Goal: Navigation & Orientation: Find specific page/section

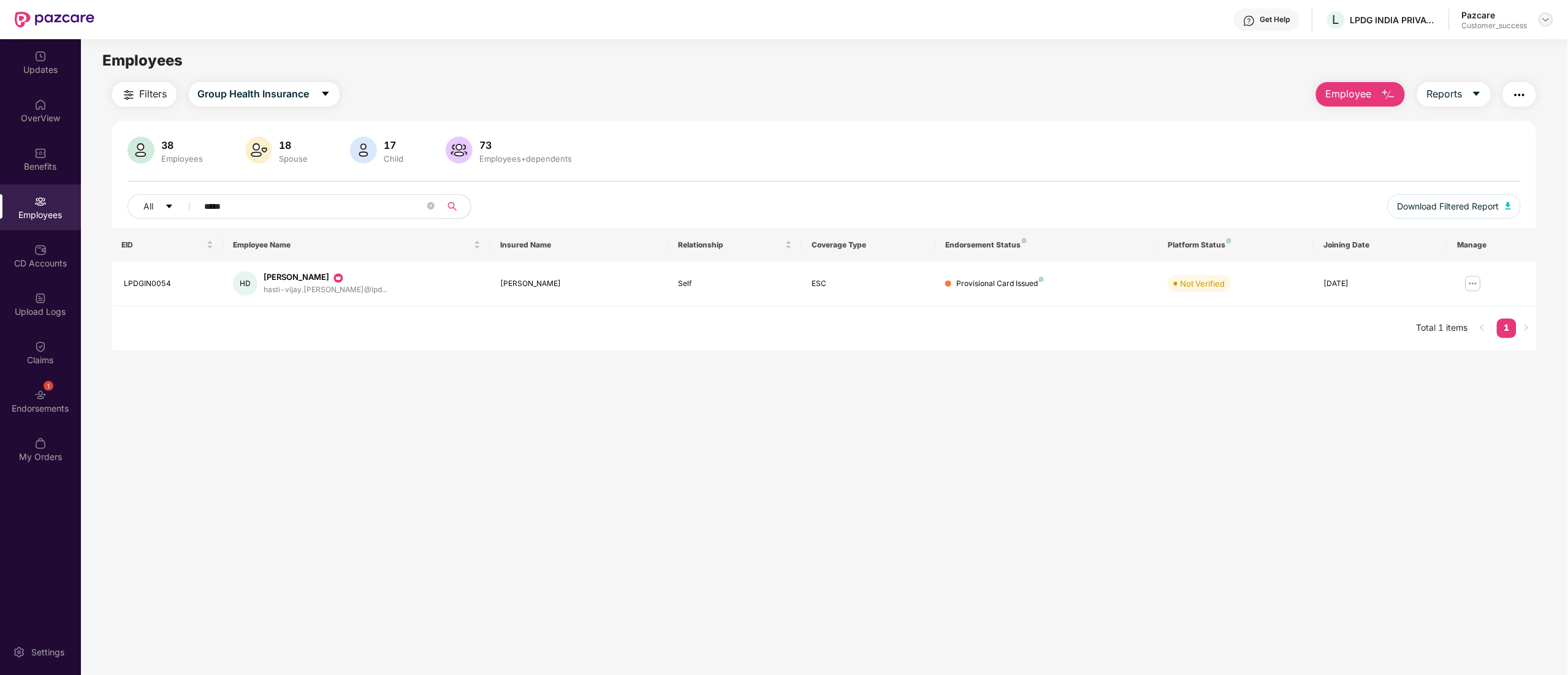
click at [1544, 16] on img at bounding box center [1545, 19] width 10 height 10
click at [1491, 49] on div "Switch to partner view" at bounding box center [1488, 48] width 160 height 24
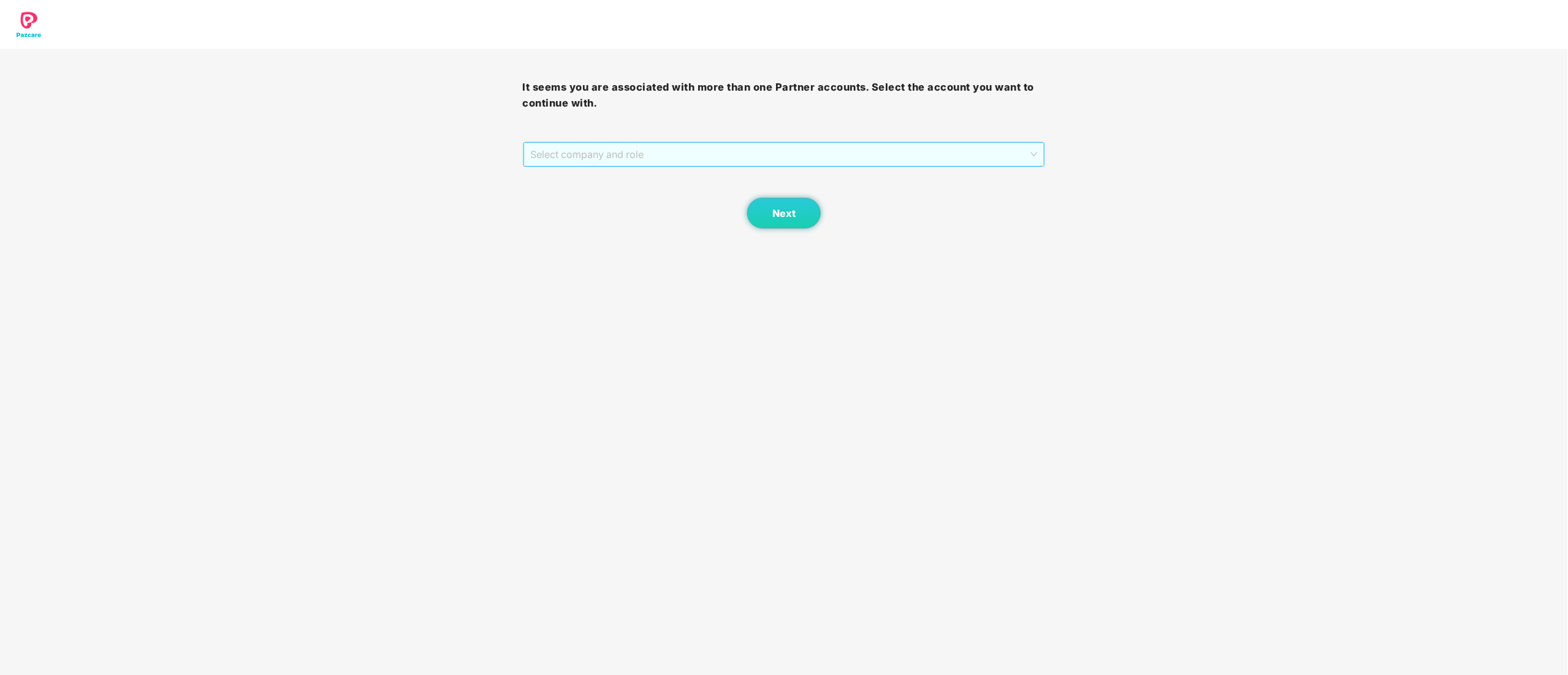
click at [616, 158] on span "Select company and role" at bounding box center [784, 154] width 507 height 24
click at [586, 202] on div "Pazcare - CUSTOMER_SUCCESS" at bounding box center [784, 198] width 508 height 13
click at [792, 211] on span "Next" at bounding box center [784, 213] width 24 height 11
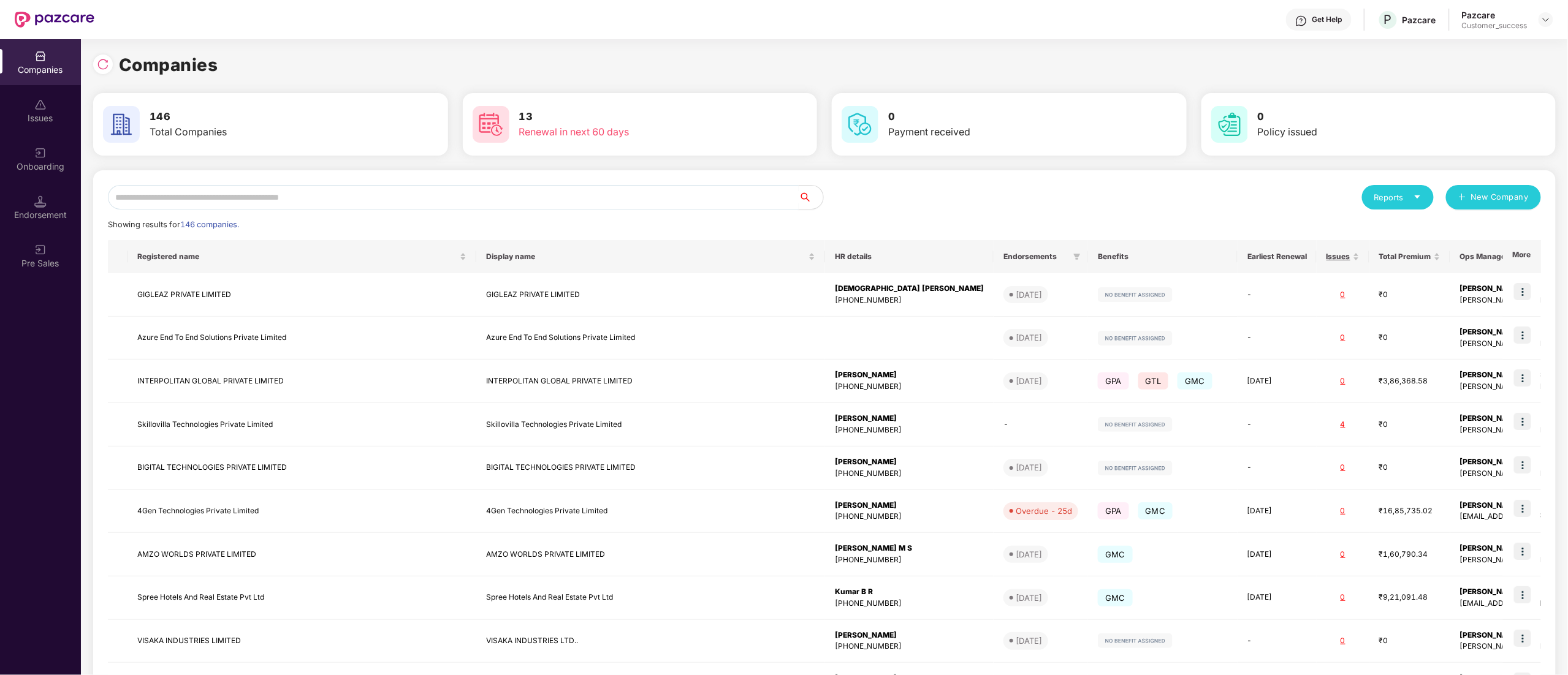
click at [200, 197] on input "text" at bounding box center [453, 197] width 691 height 24
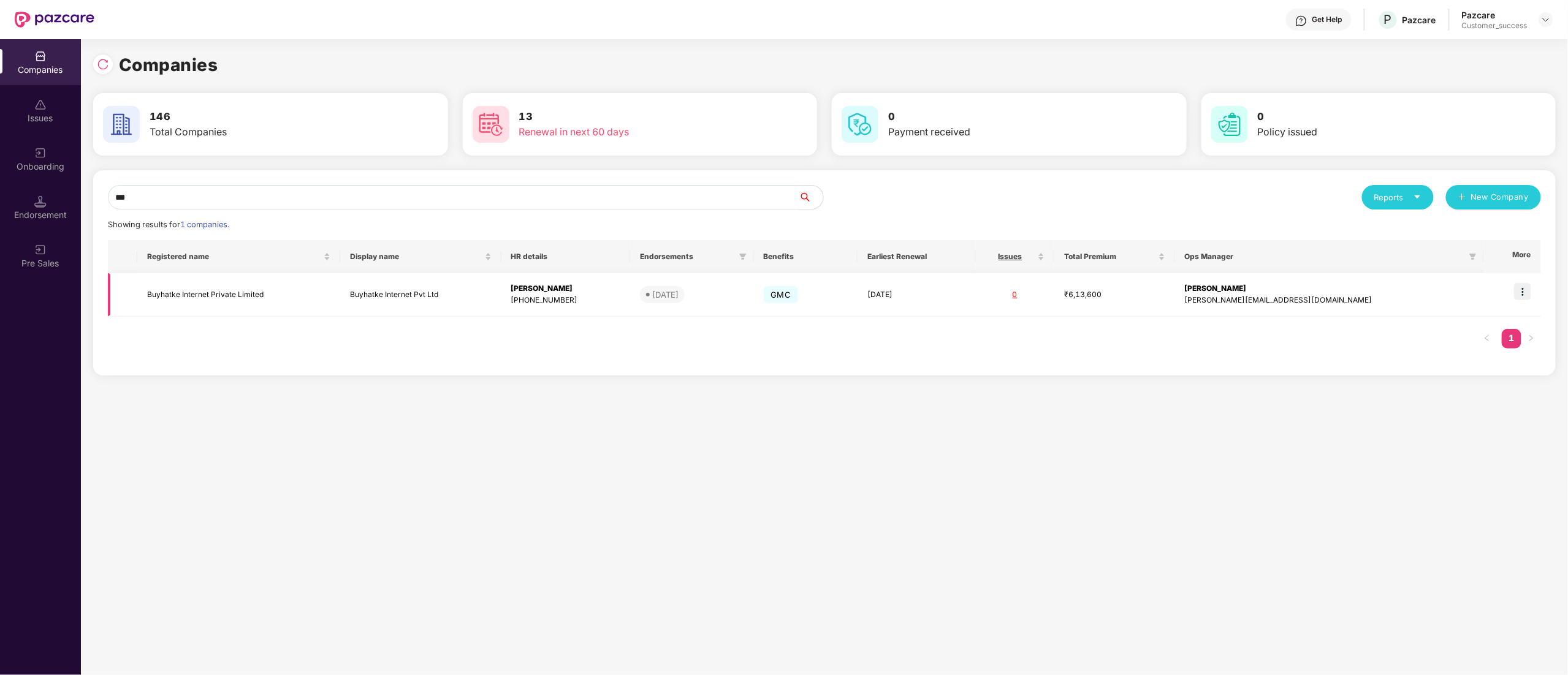
type input "***"
click at [1520, 296] on img at bounding box center [1523, 292] width 17 height 17
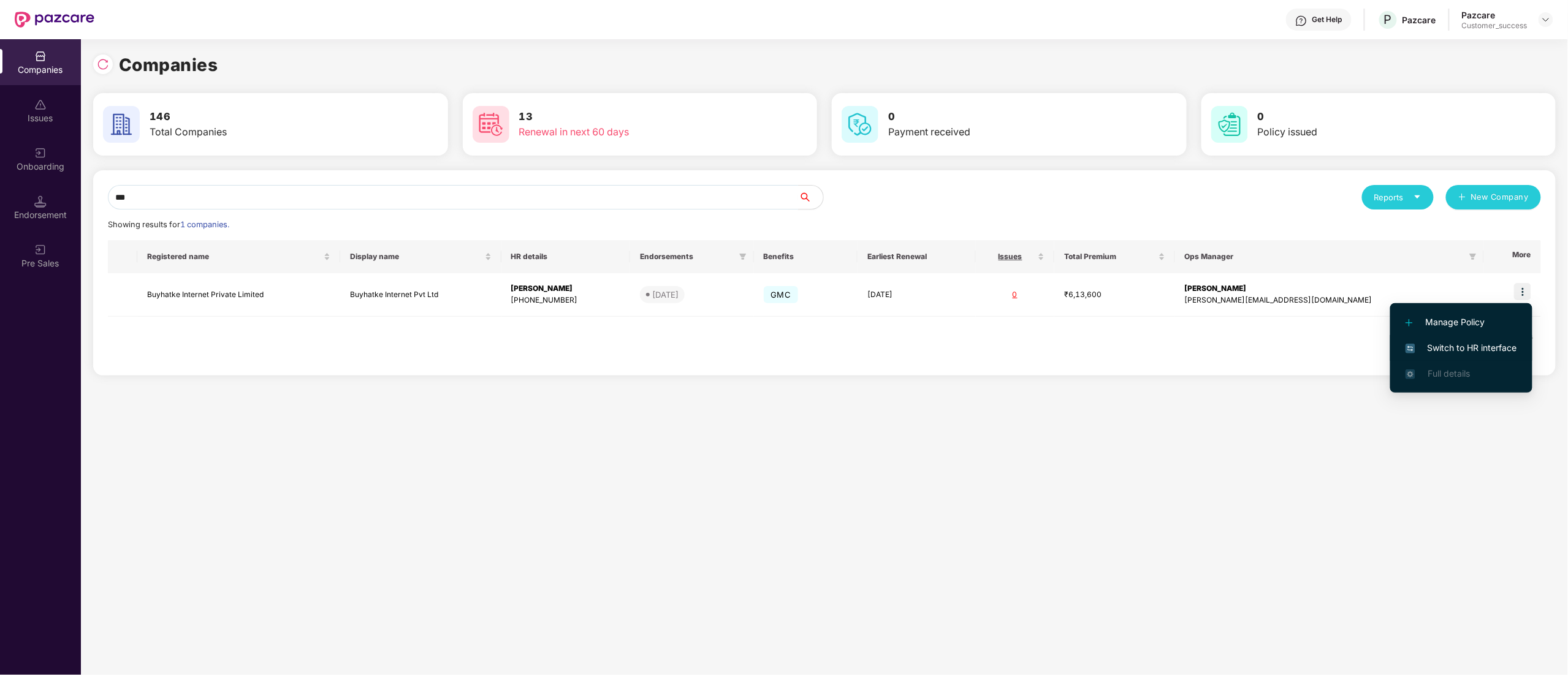
click at [1467, 349] on span "Switch to HR interface" at bounding box center [1462, 348] width 112 height 13
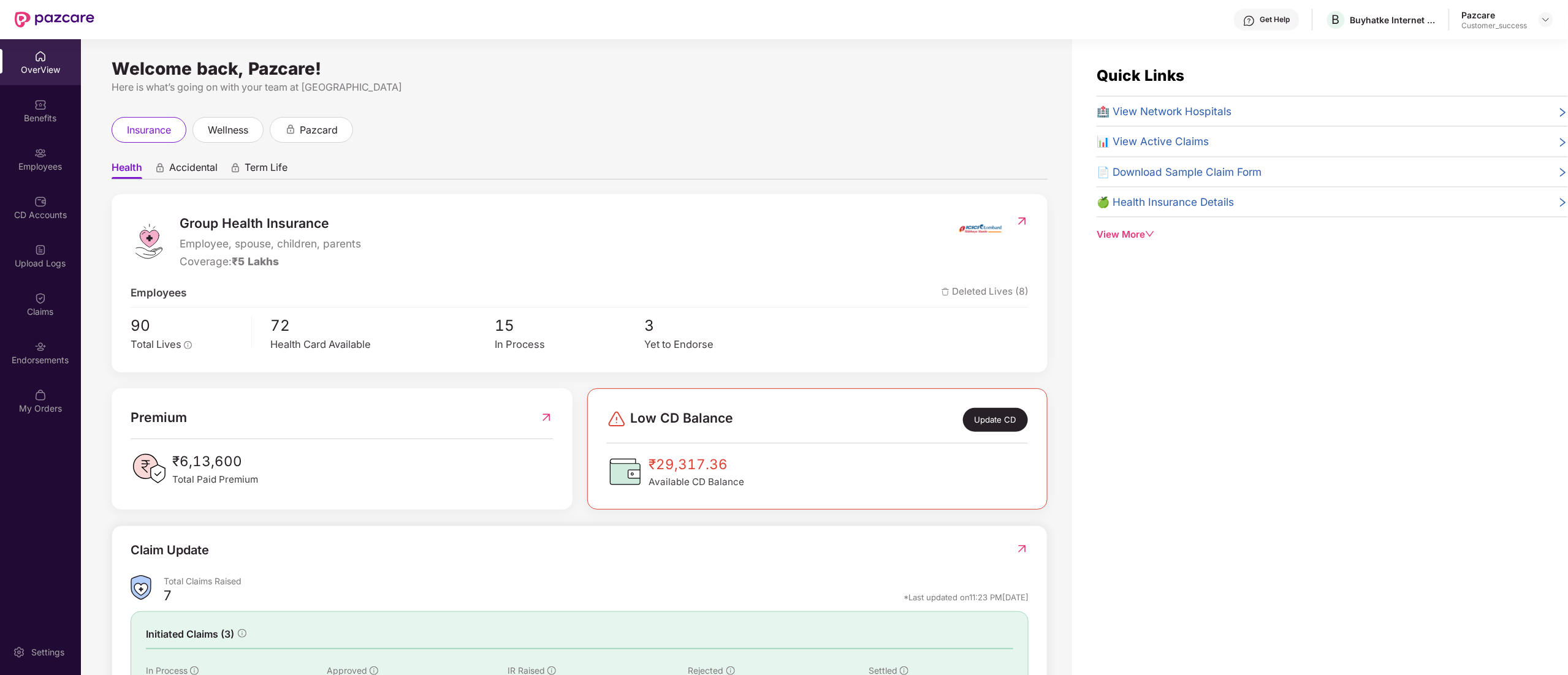
click at [30, 162] on div "Employees" at bounding box center [40, 166] width 81 height 12
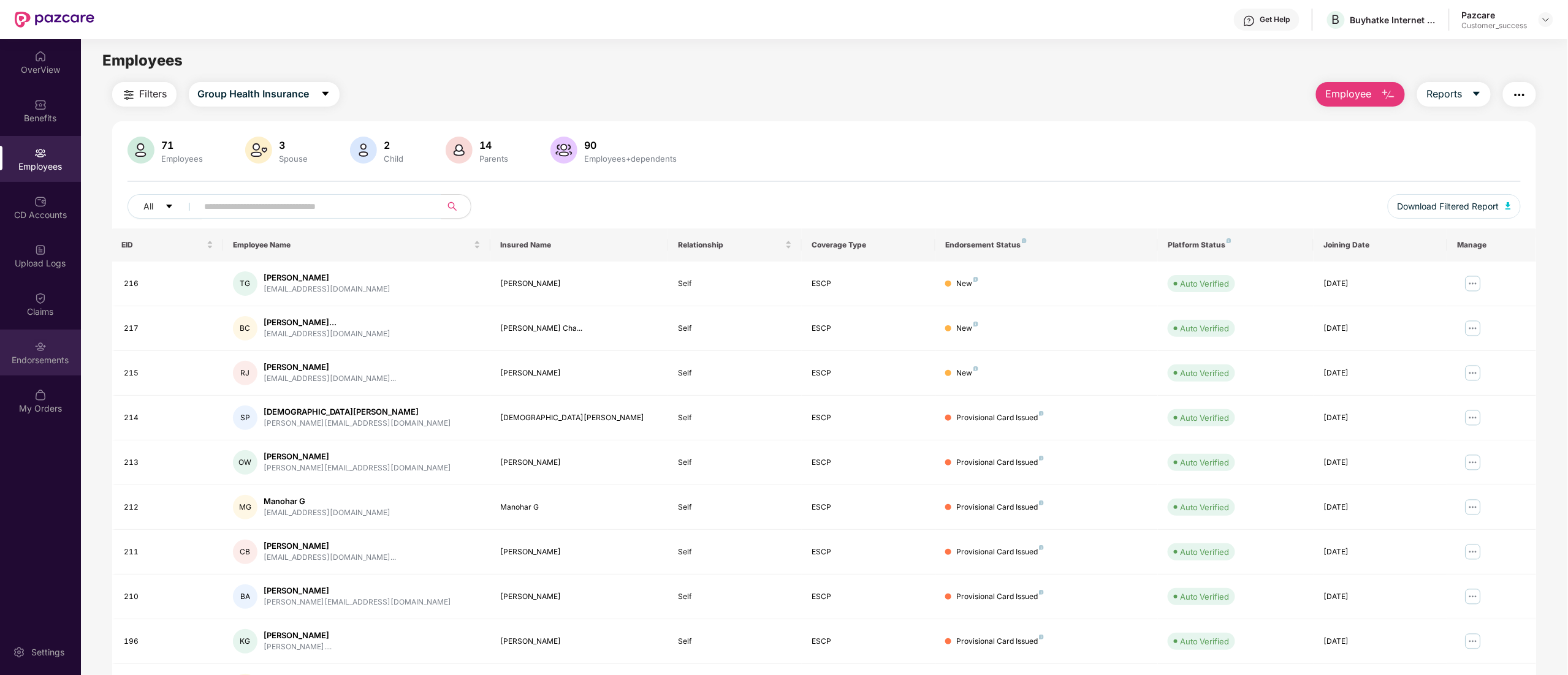
click at [46, 352] on div "Endorsements" at bounding box center [40, 352] width 81 height 46
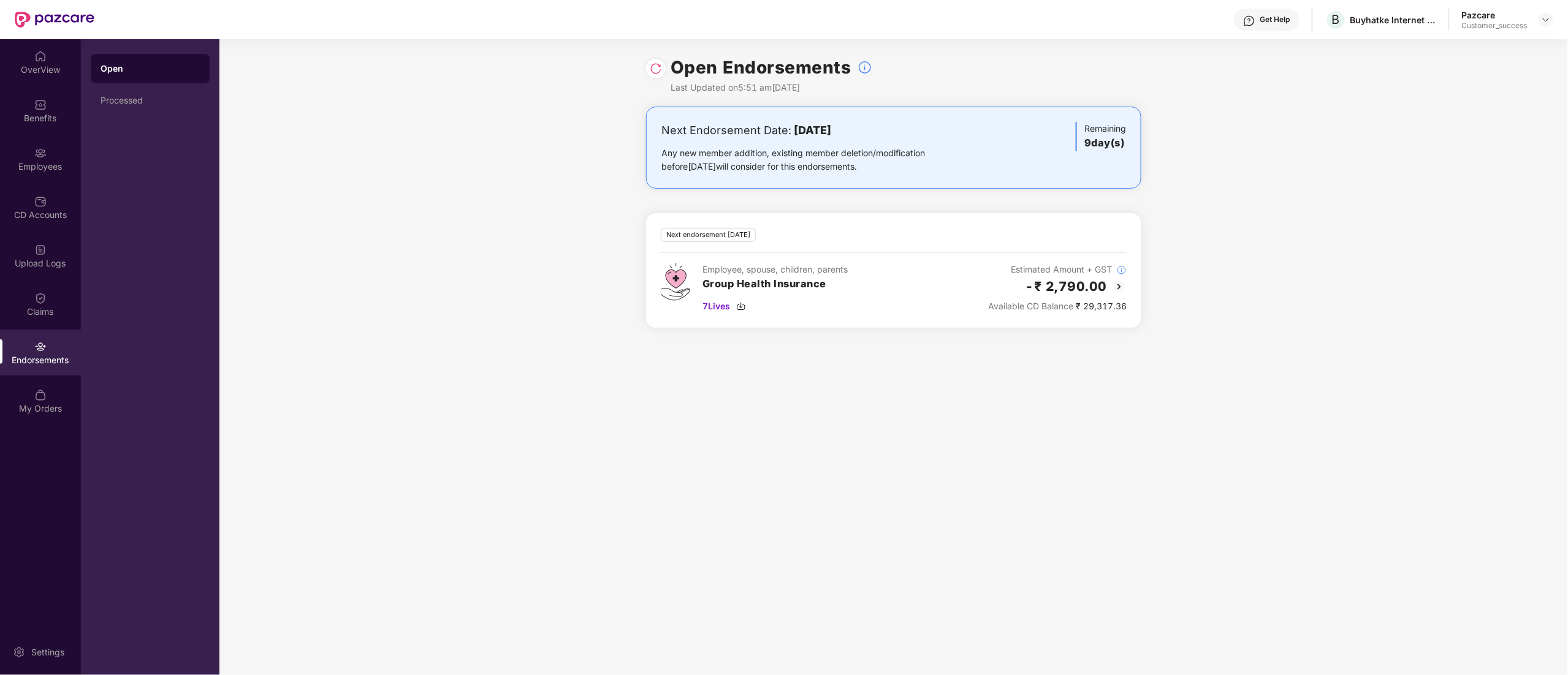
click at [1118, 284] on img at bounding box center [1119, 287] width 15 height 15
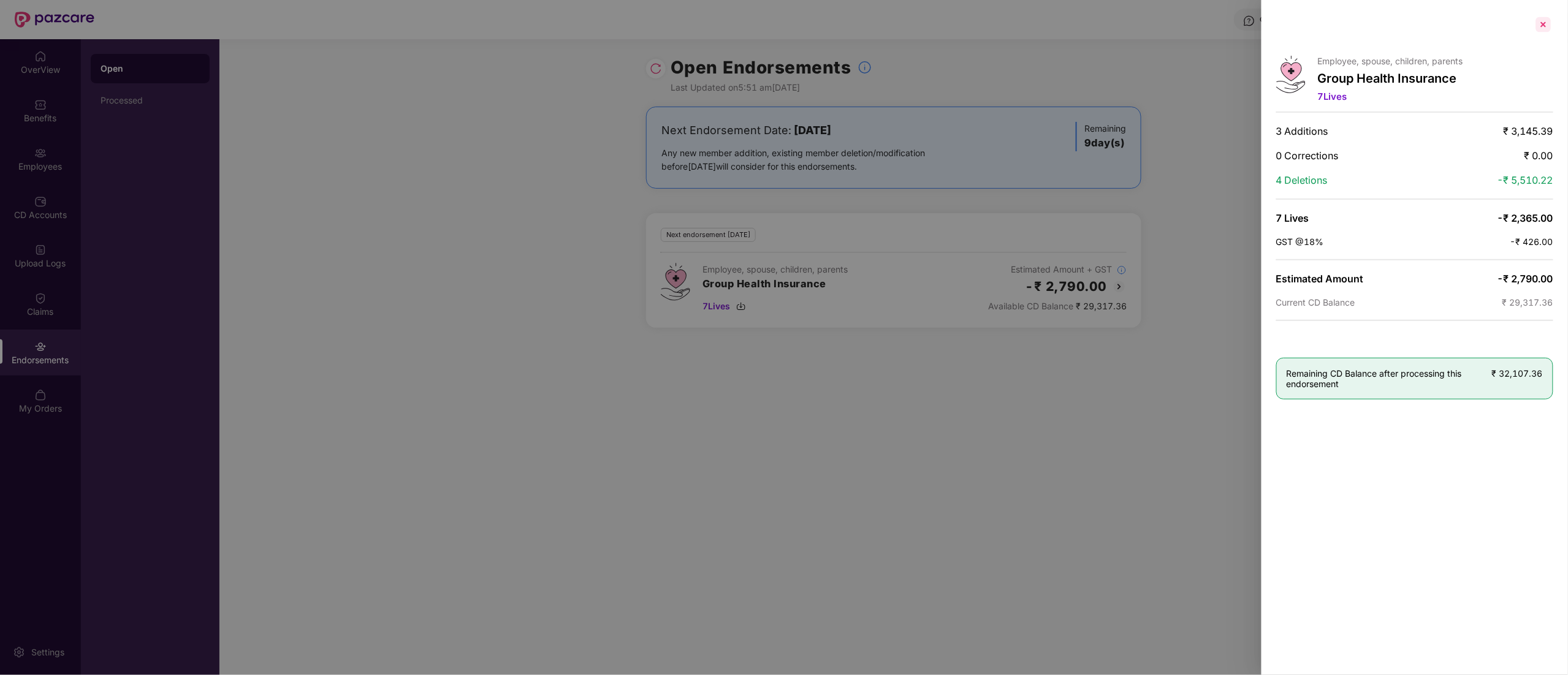
click at [1544, 22] on div at bounding box center [1543, 24] width 20 height 20
